Goal: Find specific page/section: Find specific page/section

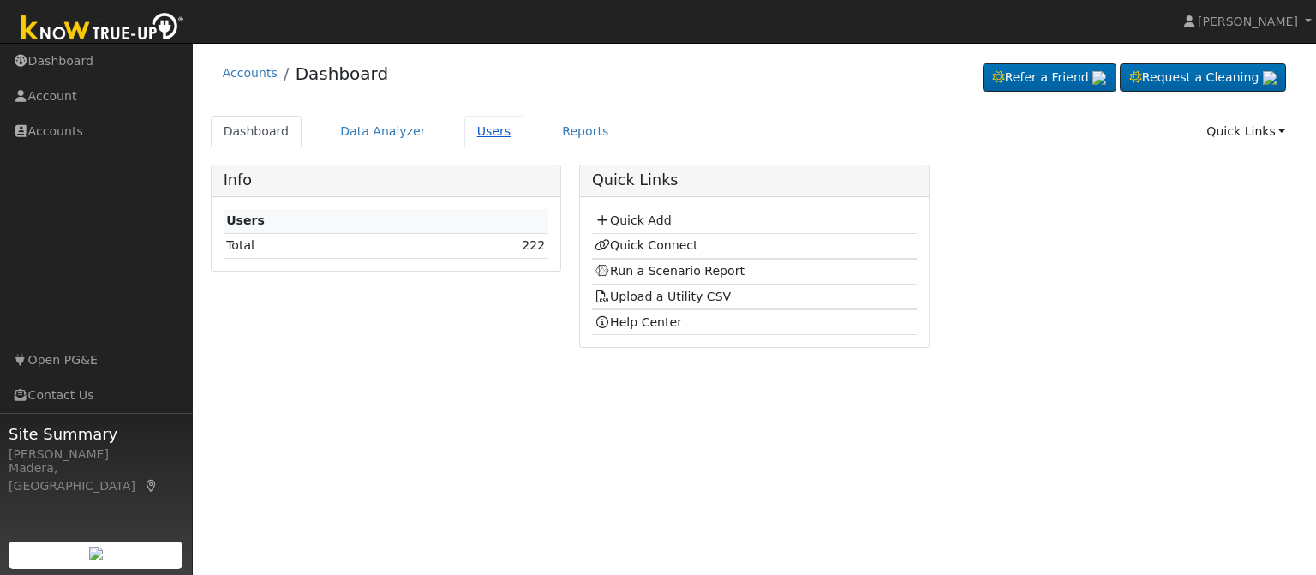
click at [477, 132] on link "Users" at bounding box center [495, 132] width 60 height 32
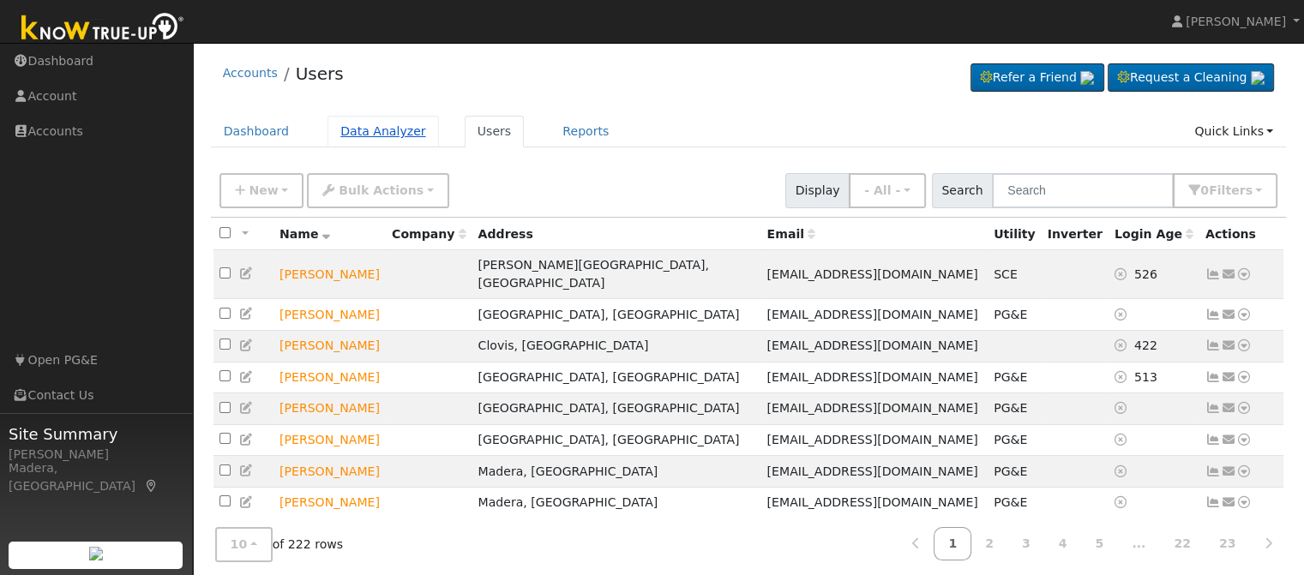
click at [377, 135] on link "Data Analyzer" at bounding box center [382, 132] width 111 height 32
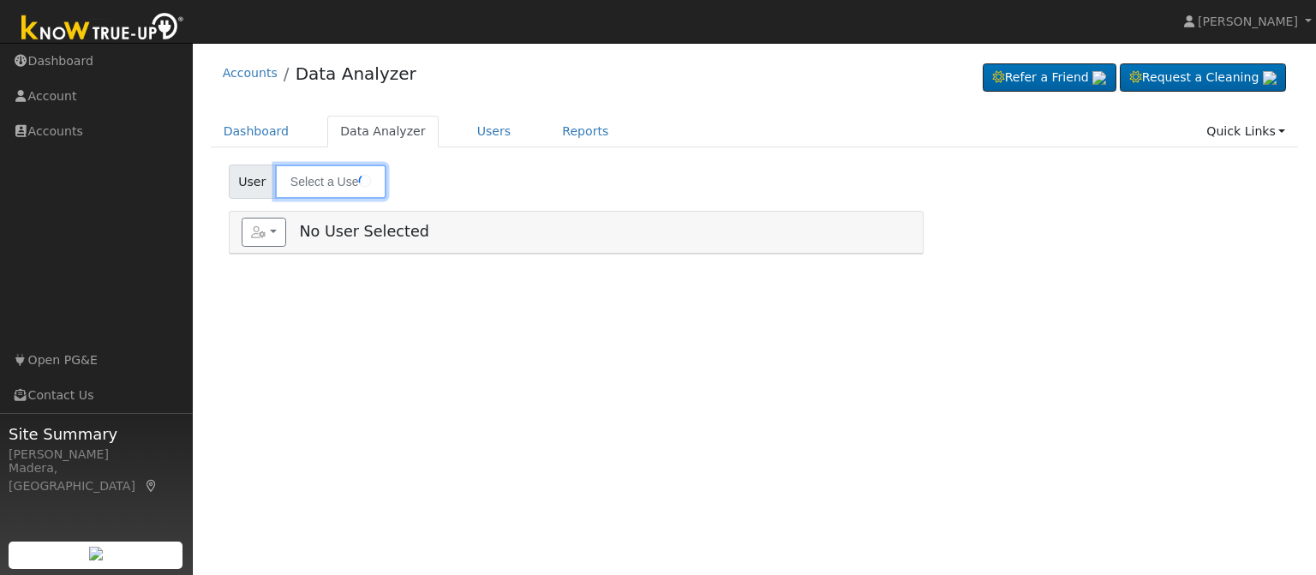
type input "JARED SCHNEIDER"
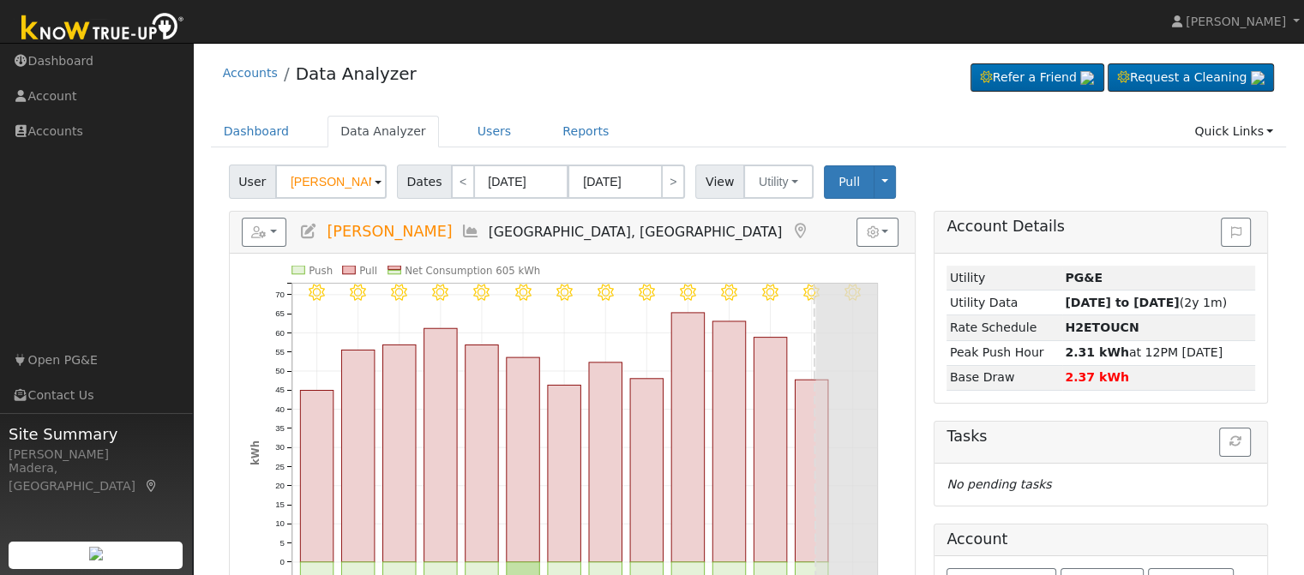
click at [468, 228] on icon at bounding box center [470, 231] width 19 height 15
